Goal: Task Accomplishment & Management: Complete application form

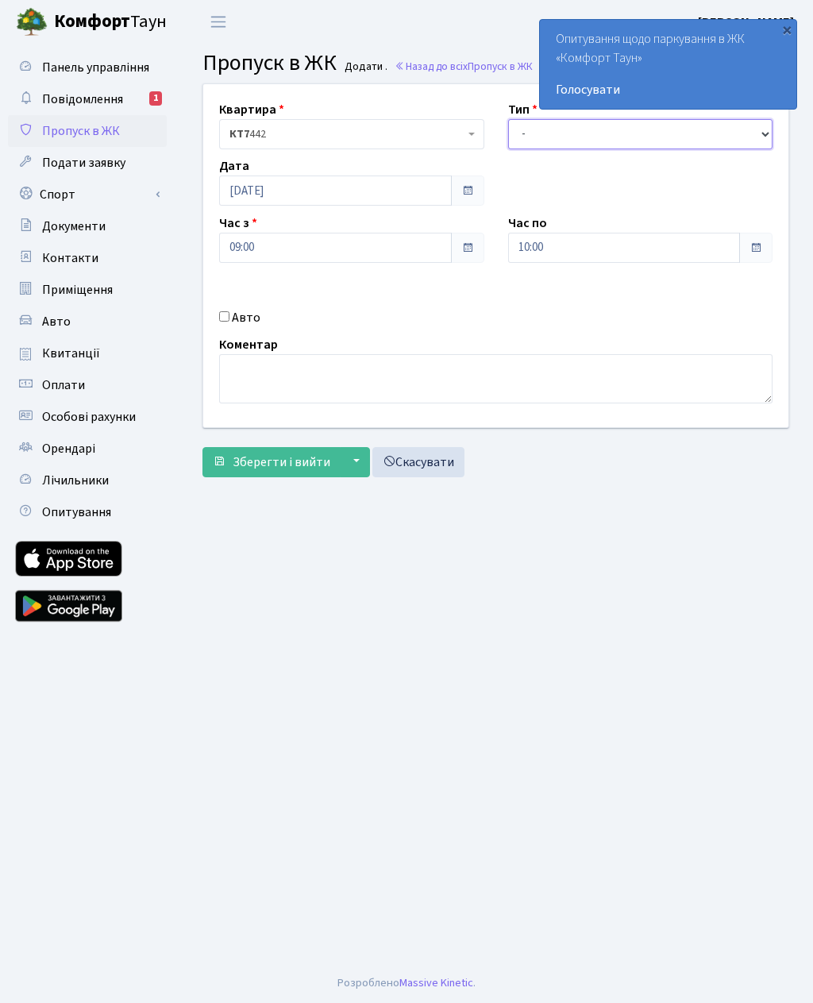
click at [509, 132] on select "- Доставка Таксі Гості Сервіс" at bounding box center [640, 134] width 265 height 30
select select "3"
click at [571, 241] on input "10:00" at bounding box center [624, 248] width 233 height 30
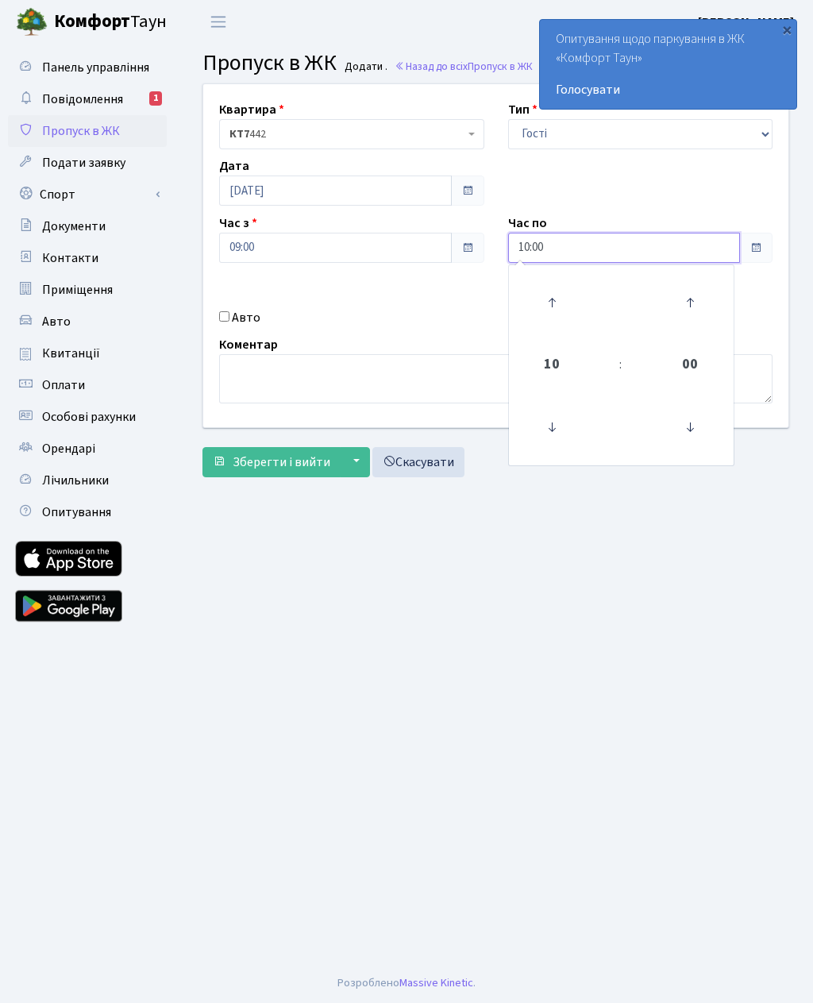
click at [557, 304] on icon at bounding box center [551, 302] width 43 height 43
click at [574, 275] on link at bounding box center [551, 302] width 47 height 57
click at [546, 287] on icon at bounding box center [551, 302] width 43 height 43
click at [564, 289] on icon at bounding box center [551, 302] width 43 height 43
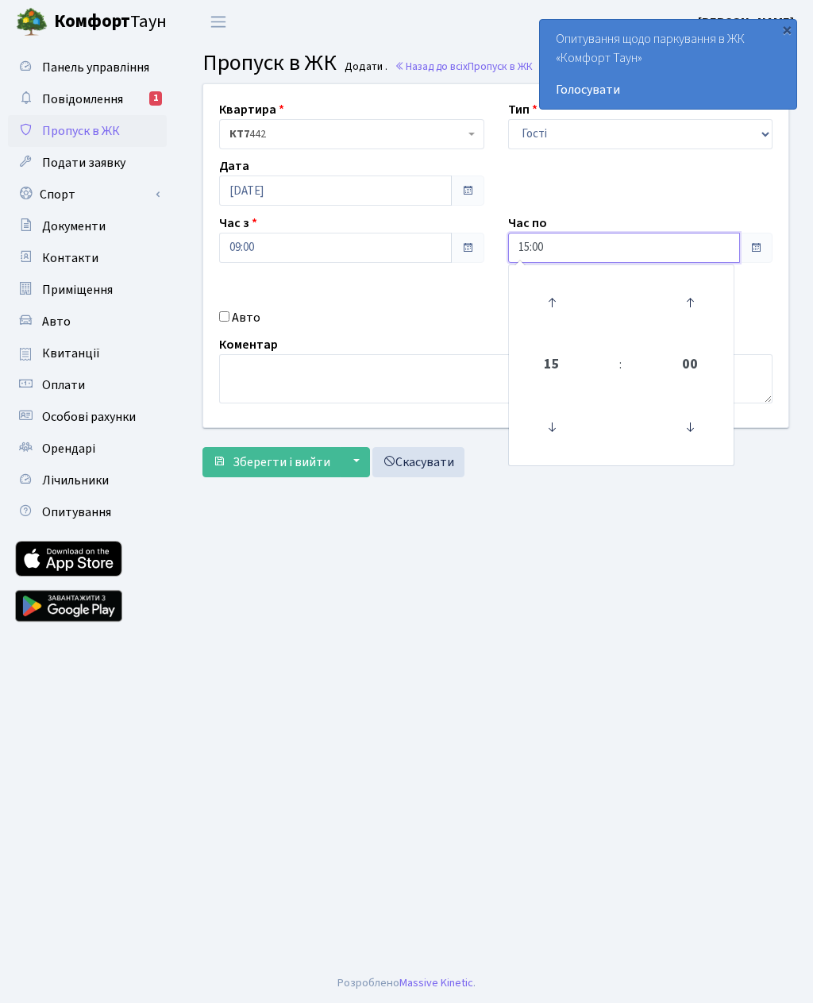
click at [559, 291] on icon at bounding box center [551, 302] width 43 height 43
click at [558, 288] on icon at bounding box center [551, 302] width 43 height 43
click at [559, 288] on icon at bounding box center [551, 302] width 43 height 43
click at [558, 290] on icon at bounding box center [551, 302] width 43 height 43
click at [564, 292] on icon at bounding box center [551, 302] width 43 height 43
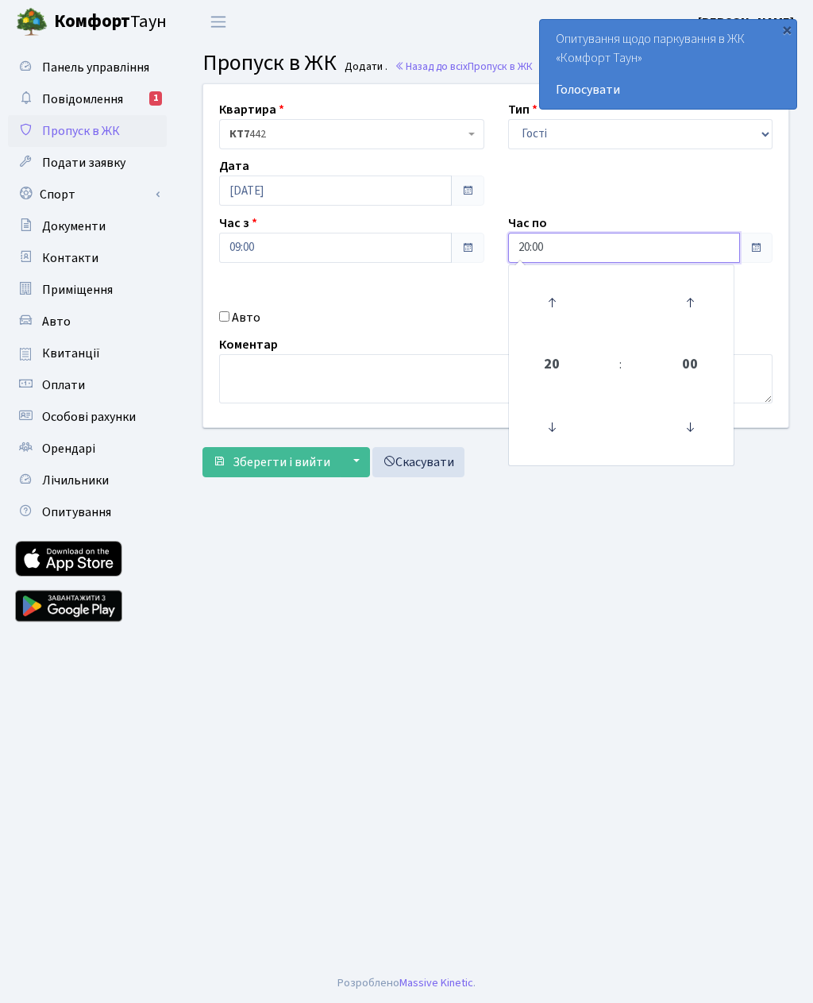
click at [568, 292] on icon at bounding box center [551, 302] width 43 height 43
type input "21:00"
click at [302, 449] on button "Зберегти і вийти" at bounding box center [271, 462] width 138 height 30
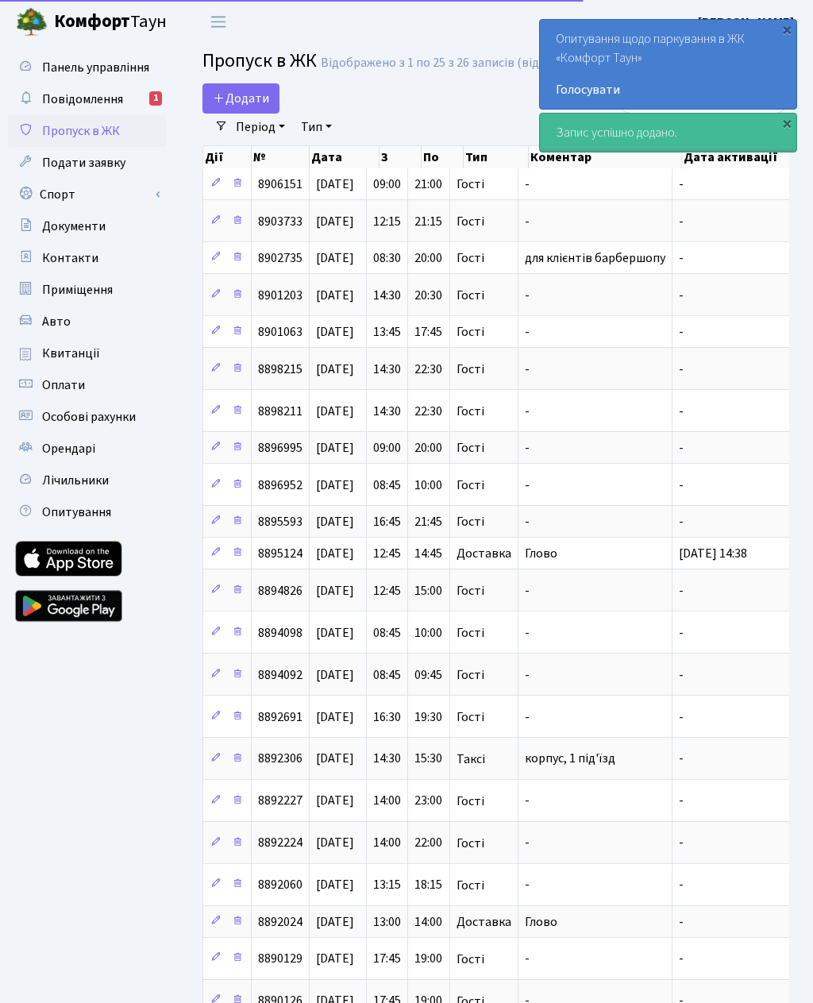
select select "25"
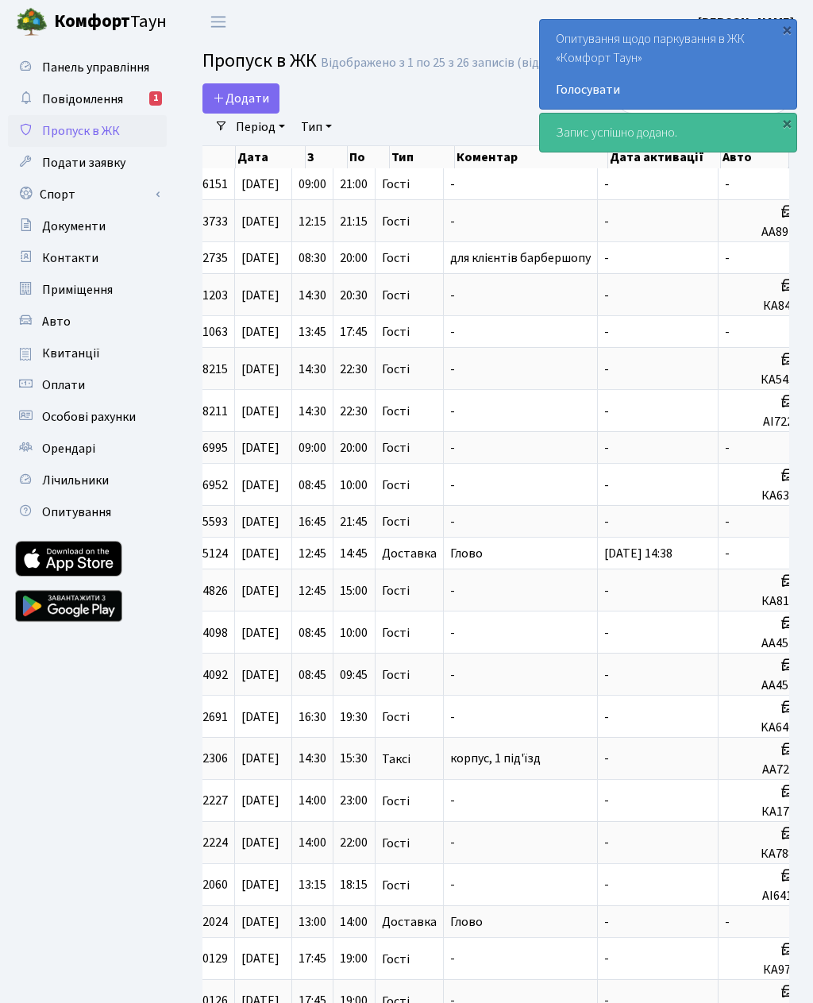
scroll to position [0, 74]
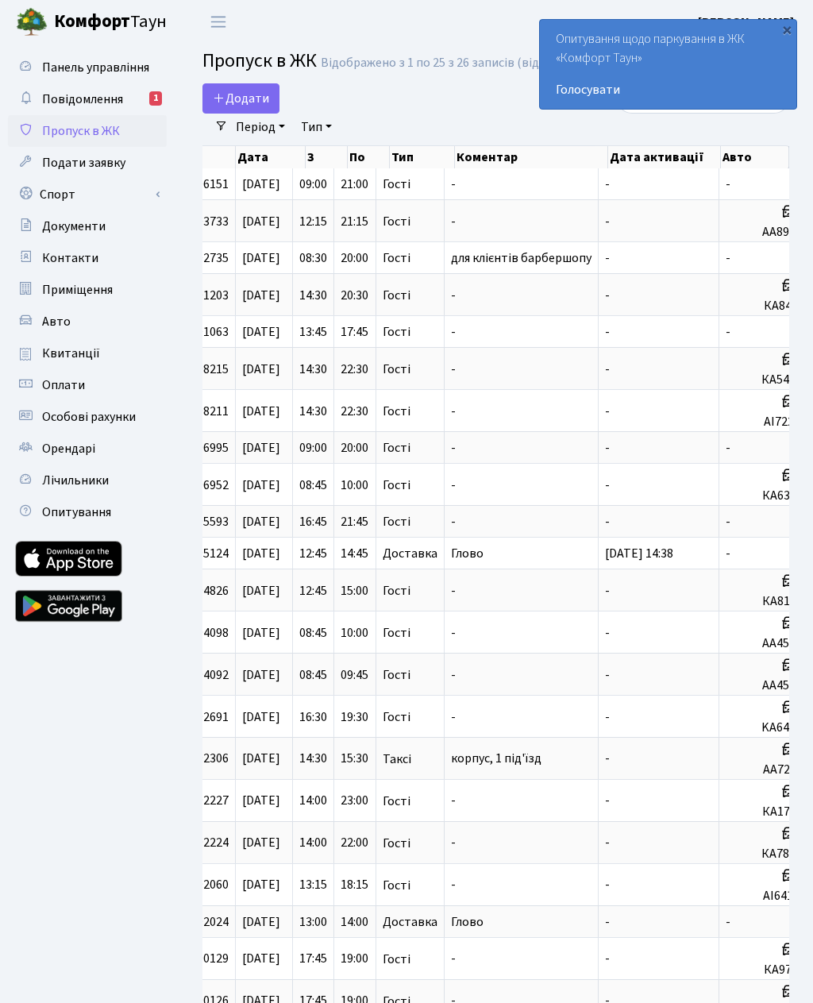
click at [806, 692] on div "Додати Фільтри Період 22.08.2025 - 22.08.2025 Тип - Доставка Таксі Гості Сервіс…" at bounding box center [496, 638] width 634 height 1111
click at [231, 95] on span "Додати" at bounding box center [241, 98] width 56 height 17
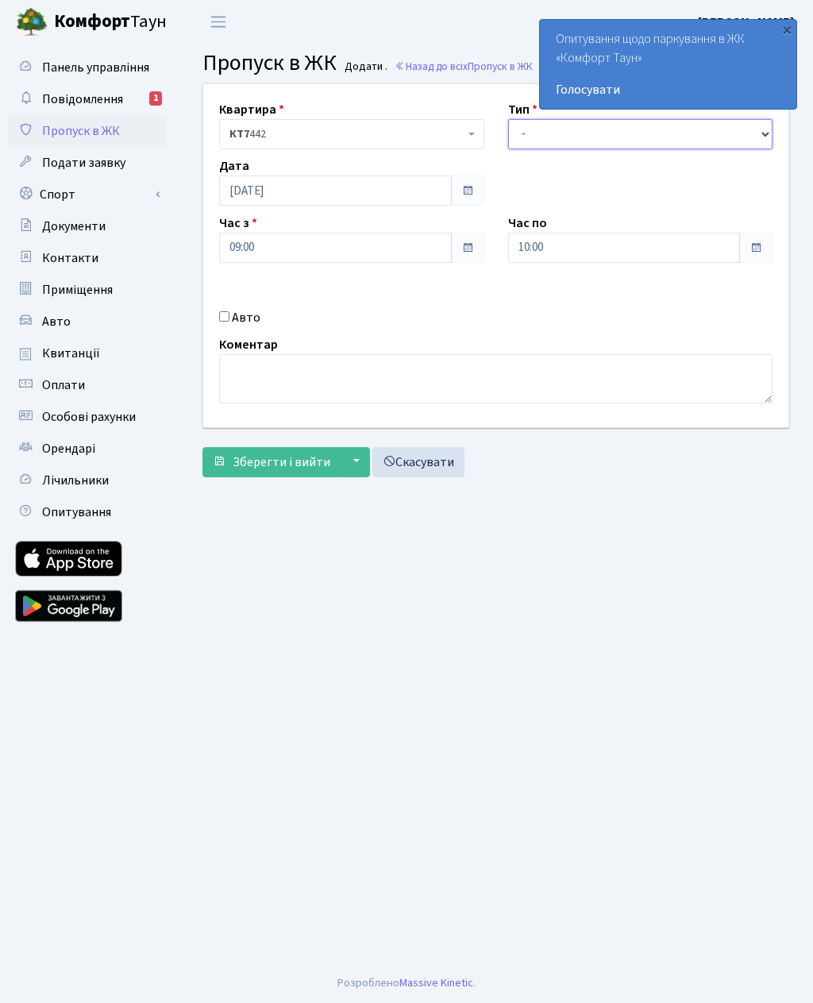
click at [533, 126] on select "- Доставка Таксі Гості Сервіс" at bounding box center [640, 134] width 265 height 30
select select "3"
click at [552, 250] on input "10:00" at bounding box center [624, 248] width 233 height 30
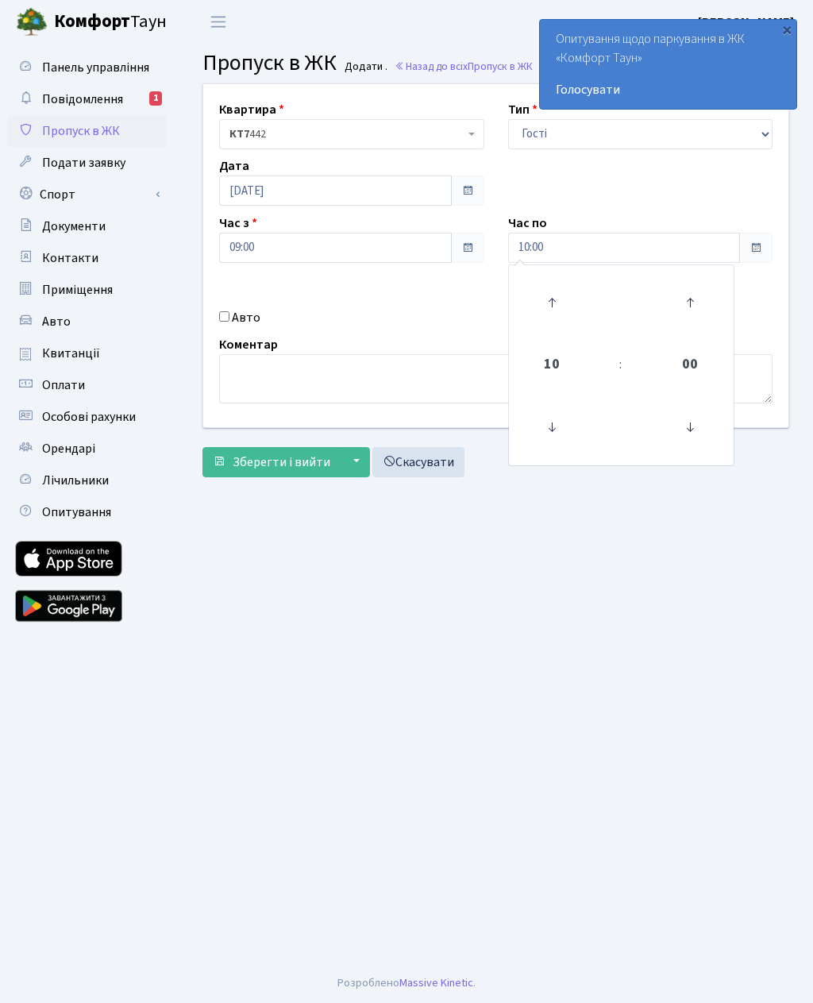
click at [307, 631] on main "Admin Пропуск в ЖК Додати Пропуск в ЖК Додати . Назад до всіх Пропуск в ЖК Квар…" at bounding box center [496, 503] width 634 height 919
click at [225, 318] on input "Авто" at bounding box center [224, 316] width 10 height 10
checkbox input "true"
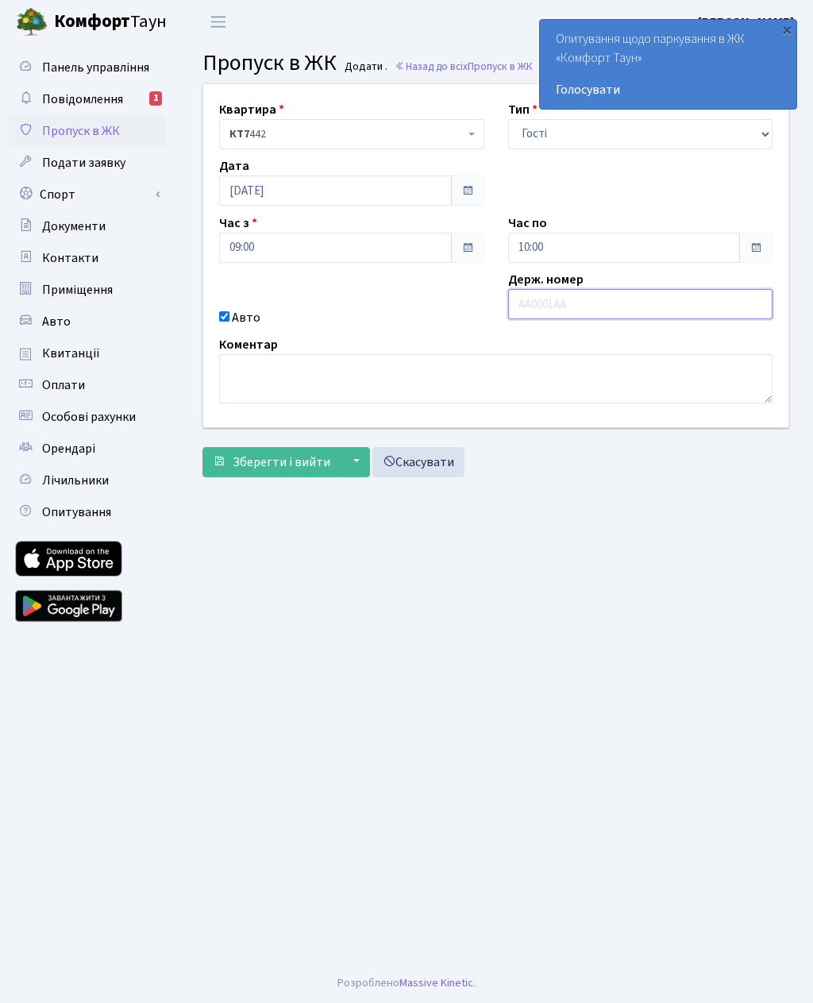
click at [560, 309] on input "text" at bounding box center [640, 304] width 265 height 30
type input "KA6102MB"
click at [244, 468] on span "Зберегти і вийти" at bounding box center [282, 461] width 98 height 17
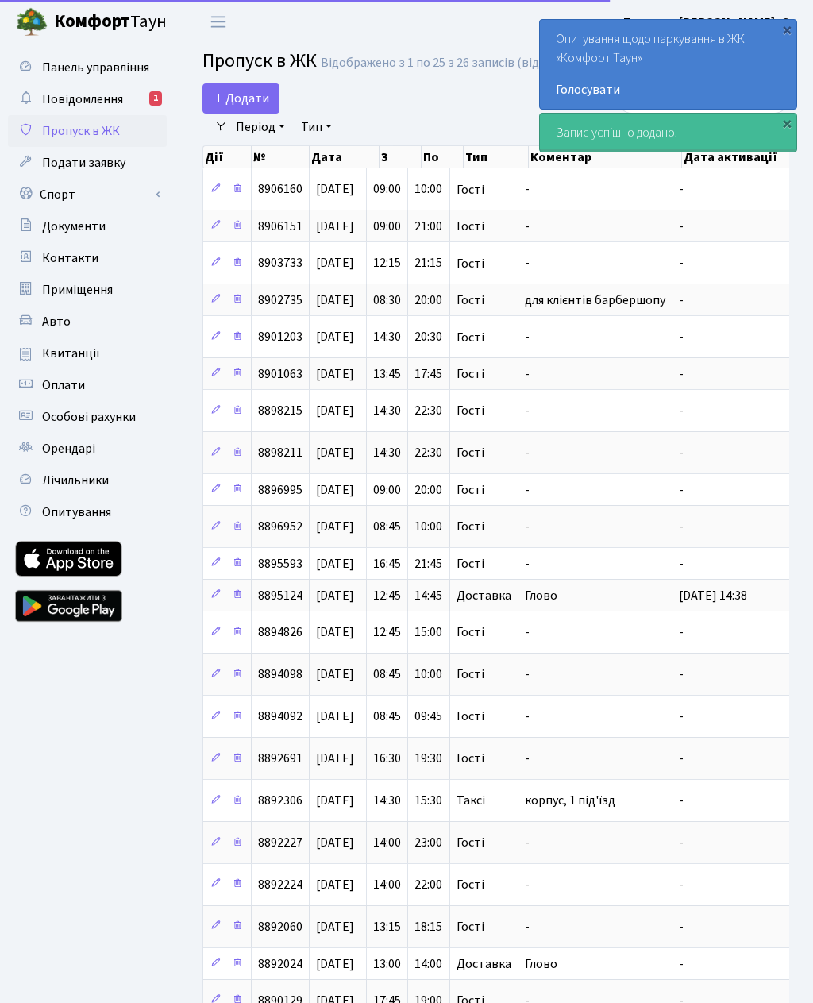
select select "25"
